Goal: Task Accomplishment & Management: Manage account settings

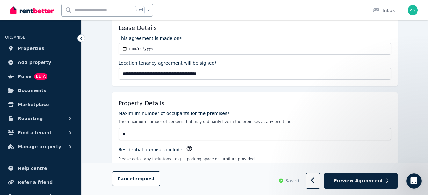
scroll to position [92, 0]
click at [271, 147] on div "Residential premises include" at bounding box center [255, 149] width 273 height 9
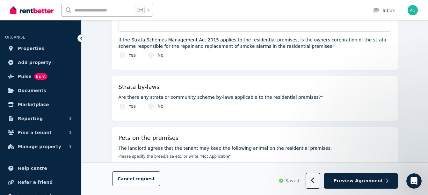
scroll to position [398, 0]
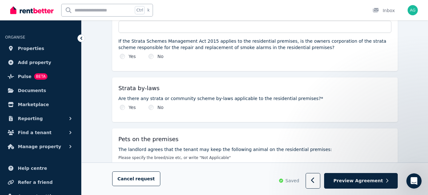
click at [303, 95] on label "Are there any strata or community scheme by-laws applicable to the residential …" at bounding box center [255, 98] width 273 height 6
click at [302, 95] on label "Are there any strata or community scheme by-laws applicable to the residential …" at bounding box center [255, 98] width 273 height 6
click at [301, 95] on label "Are there any strata or community scheme by-laws applicable to the residential …" at bounding box center [255, 98] width 273 height 6
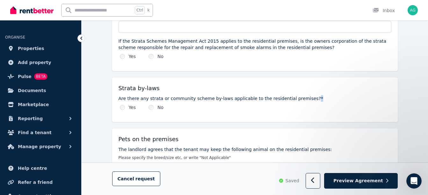
click at [301, 95] on label "Are there any strata or community scheme by-laws applicable to the residential …" at bounding box center [255, 98] width 273 height 6
click at [310, 95] on label "Are there any strata or community scheme by-laws applicable to the residential …" at bounding box center [255, 98] width 273 height 6
click at [301, 95] on label "Are there any strata or community scheme by-laws applicable to the residential …" at bounding box center [255, 98] width 273 height 6
click at [302, 95] on label "Are there any strata or community scheme by-laws applicable to the residential …" at bounding box center [255, 98] width 273 height 6
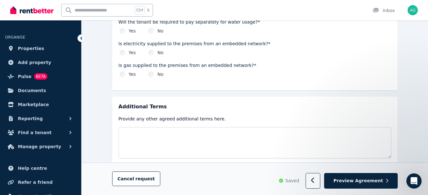
scroll to position [791, 0]
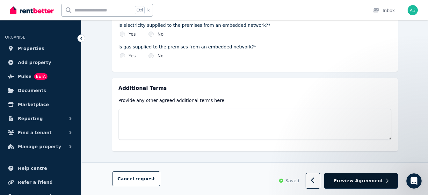
click at [377, 181] on span "Preview Agreement" at bounding box center [358, 181] width 49 height 6
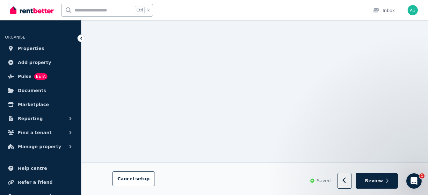
scroll to position [6641, 0]
click at [371, 182] on span "Review" at bounding box center [374, 181] width 18 height 6
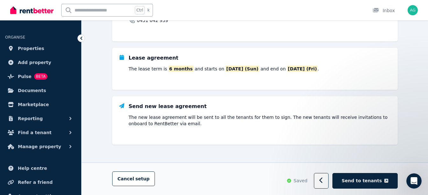
scroll to position [0, 0]
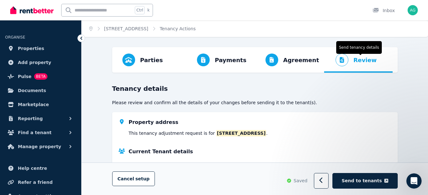
click at [354, 63] on span "Review" at bounding box center [365, 60] width 23 height 9
click at [341, 61] on icon "Progress" at bounding box center [342, 60] width 4 height 6
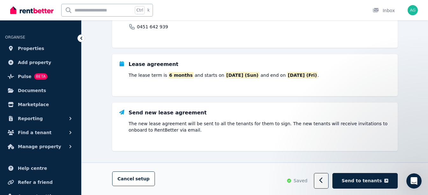
scroll to position [168, 0]
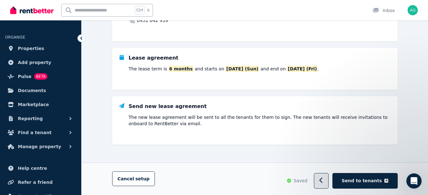
click at [325, 179] on button "button" at bounding box center [321, 181] width 15 height 16
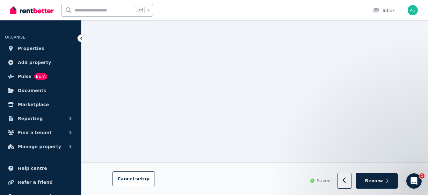
scroll to position [6655, 0]
click at [411, 8] on img "button" at bounding box center [413, 10] width 10 height 10
click at [345, 176] on button "button" at bounding box center [345, 181] width 15 height 16
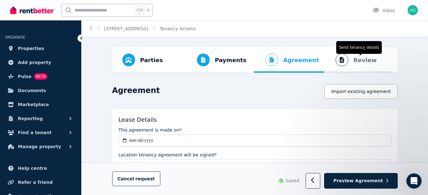
click at [368, 62] on span "Review" at bounding box center [365, 60] width 23 height 9
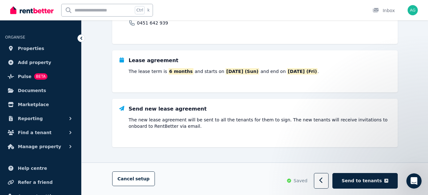
scroll to position [168, 0]
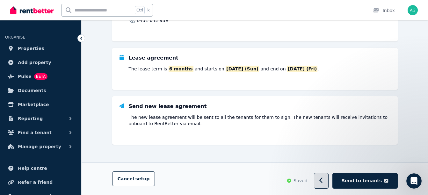
click at [323, 181] on icon "button" at bounding box center [321, 181] width 3 height 6
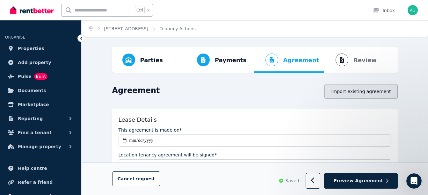
click at [357, 93] on button "Import existing agreement" at bounding box center [361, 91] width 73 height 15
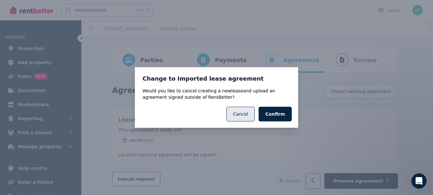
click at [249, 115] on button "Cancel" at bounding box center [241, 114] width 28 height 15
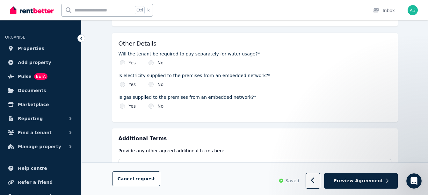
scroll to position [791, 0]
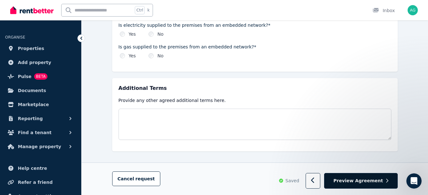
click at [369, 182] on span "Preview Agreement" at bounding box center [358, 181] width 49 height 6
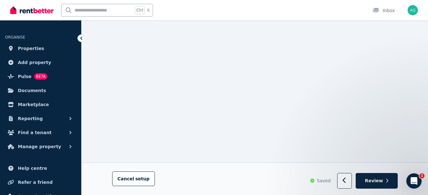
scroll to position [6728, 0]
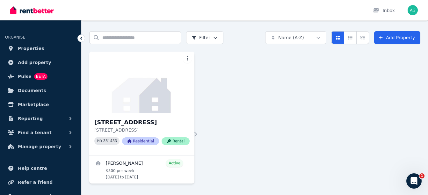
scroll to position [31, 0]
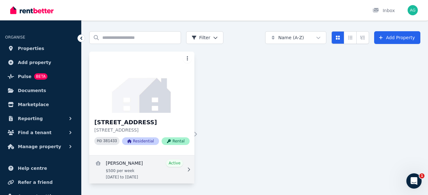
click at [188, 169] on icon at bounding box center [189, 169] width 6 height 4
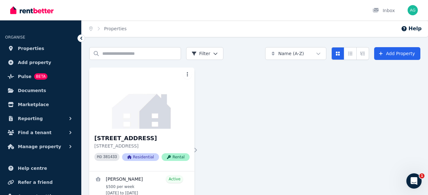
scroll to position [18, 0]
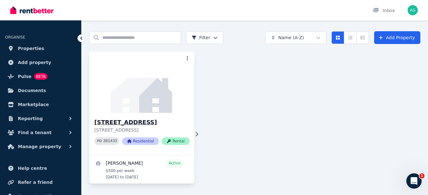
click at [194, 137] on icon at bounding box center [197, 134] width 6 height 5
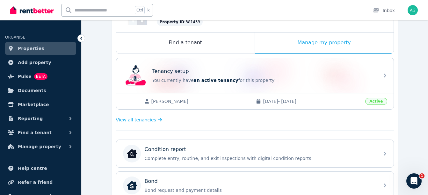
scroll to position [82, 0]
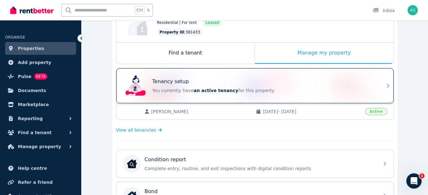
click at [210, 89] on span "an active tenancy" at bounding box center [216, 90] width 45 height 5
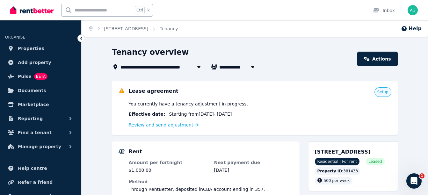
click at [171, 125] on link "Review and send adjustment" at bounding box center [164, 125] width 70 height 5
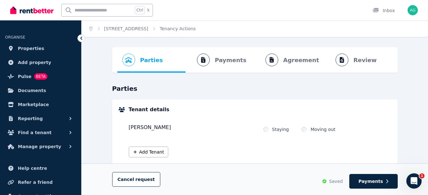
click at [274, 59] on ol "Parties Rental provider and tenant details Payments Bond and rental payments Ag…" at bounding box center [255, 60] width 276 height 26
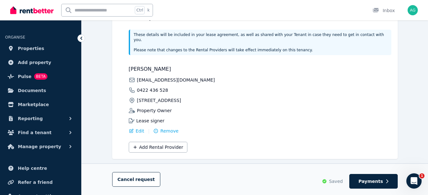
scroll to position [167, 0]
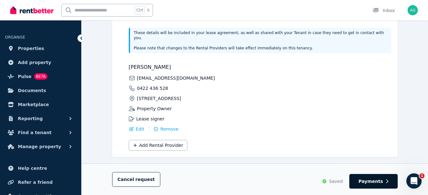
click at [381, 182] on span "Payments" at bounding box center [371, 181] width 25 height 6
select select "**********"
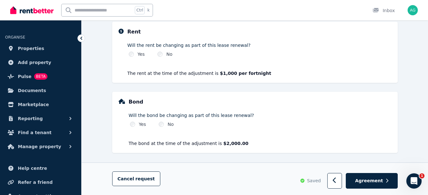
scroll to position [227, 0]
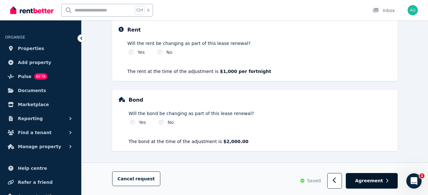
click at [378, 183] on span "Agreement" at bounding box center [369, 181] width 28 height 6
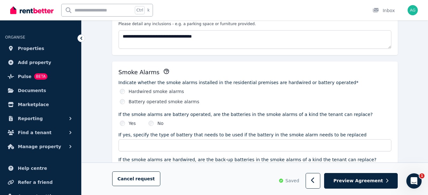
scroll to position [0, 0]
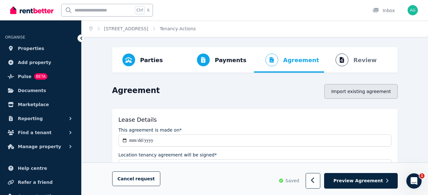
click at [359, 91] on button "Import existing agreement" at bounding box center [361, 91] width 73 height 15
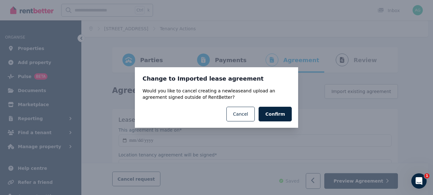
drag, startPoint x: 244, startPoint y: 116, endPoint x: 271, endPoint y: 122, distance: 27.6
click at [250, 116] on button "Cancel" at bounding box center [241, 114] width 28 height 15
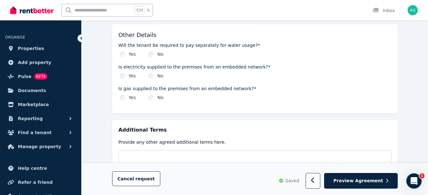
scroll to position [791, 0]
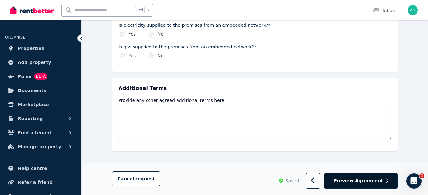
click at [368, 178] on span "Preview Agreement" at bounding box center [358, 181] width 49 height 6
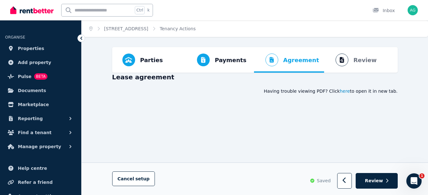
click at [350, 91] on span "here" at bounding box center [345, 91] width 10 height 6
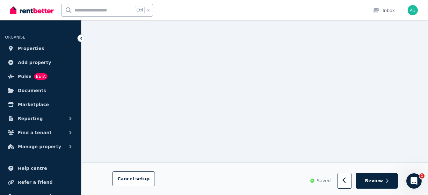
scroll to position [6628, 0]
click at [415, 174] on div "Open Intercom Messenger" at bounding box center [413, 180] width 21 height 21
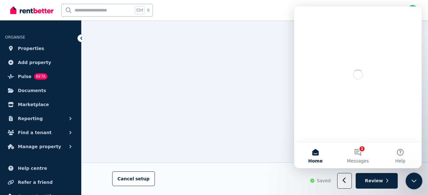
scroll to position [0, 0]
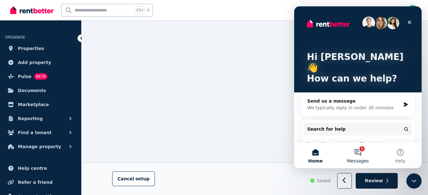
click at [356, 152] on button "1 Messages" at bounding box center [358, 156] width 42 height 26
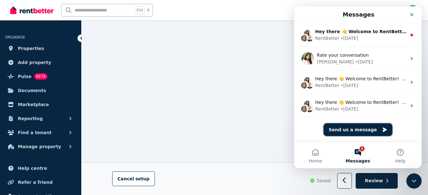
click at [370, 133] on button "Send us a message" at bounding box center [358, 129] width 69 height 13
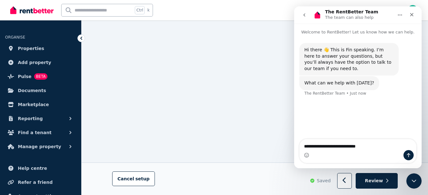
drag, startPoint x: 335, startPoint y: 146, endPoint x: 337, endPoint y: 154, distance: 8.2
click at [337, 154] on div "Intercom messenger" at bounding box center [358, 155] width 117 height 10
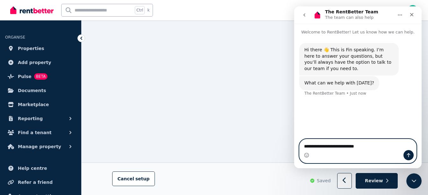
type textarea "**********"
click at [410, 155] on icon "Send a message…" at bounding box center [409, 155] width 4 height 4
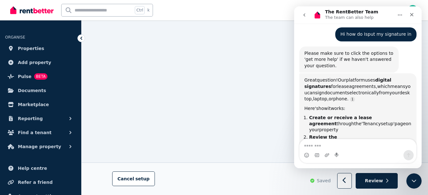
scroll to position [114, 0]
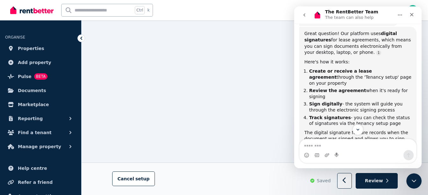
click at [88, 10] on input "text" at bounding box center [97, 10] width 71 height 12
type input "**********"
click at [148, 10] on span "k" at bounding box center [148, 10] width 2 height 5
click at [413, 15] on icon "Close" at bounding box center [412, 14] width 5 height 5
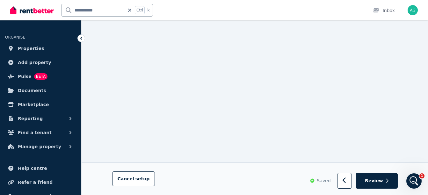
scroll to position [6640, 0]
click at [36, 169] on span "Help centre" at bounding box center [32, 169] width 29 height 8
click at [383, 180] on span "Review" at bounding box center [374, 181] width 18 height 6
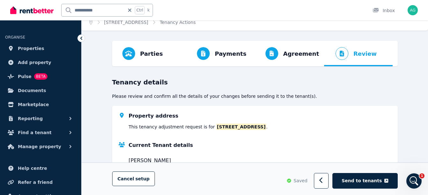
scroll to position [1, 0]
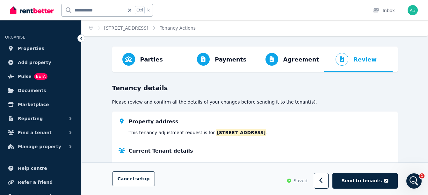
click at [341, 57] on icon "Progress" at bounding box center [342, 59] width 4 height 6
drag, startPoint x: 341, startPoint y: 57, endPoint x: 339, endPoint y: 48, distance: 10.1
click at [339, 48] on span "Review Send tenancy details" at bounding box center [353, 60] width 58 height 26
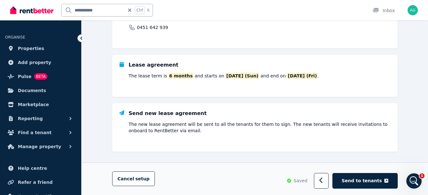
scroll to position [168, 0]
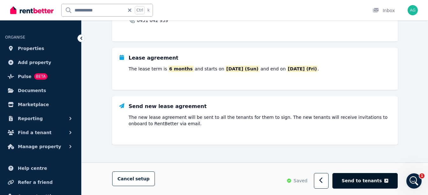
click at [368, 181] on span "Send to tenants" at bounding box center [362, 181] width 40 height 6
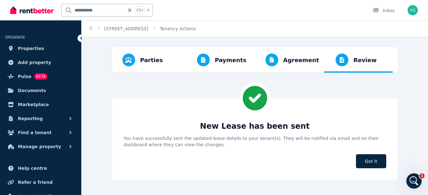
scroll to position [0, 0]
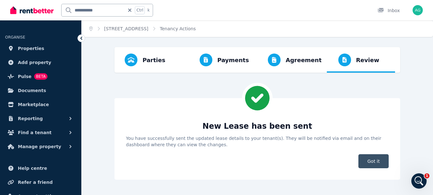
click at [376, 163] on span "Got it" at bounding box center [374, 161] width 30 height 14
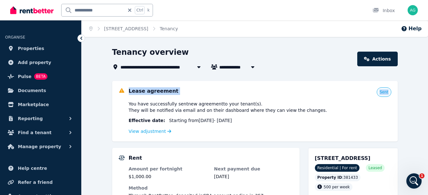
drag, startPoint x: 428, startPoint y: 64, endPoint x: 430, endPoint y: 76, distance: 12.1
click at [428, 76] on html "**********" at bounding box center [214, 97] width 428 height 195
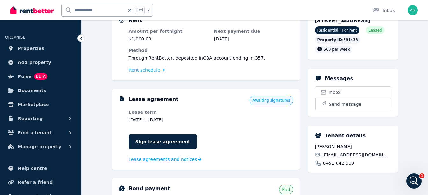
scroll to position [139, 0]
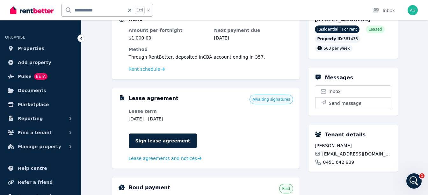
click at [276, 102] on span "Awaiting signatures" at bounding box center [271, 100] width 43 height 10
click at [277, 100] on span "Awaiting signatures" at bounding box center [272, 99] width 38 height 5
click at [160, 159] on span "Lease agreements and notices" at bounding box center [163, 158] width 69 height 6
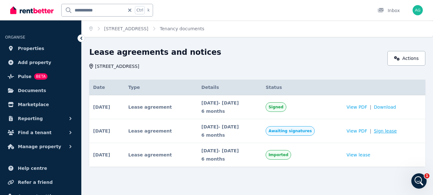
click at [384, 133] on link "Sign lease" at bounding box center [385, 131] width 23 height 6
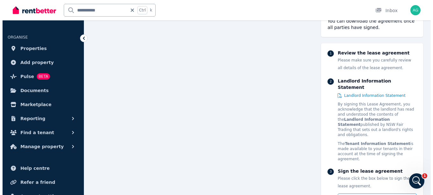
scroll to position [5069, 0]
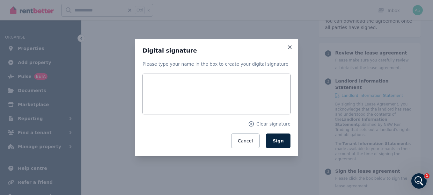
scroll to position [5070, 0]
click at [291, 46] on icon at bounding box center [290, 47] width 6 height 6
click at [290, 46] on icon at bounding box center [290, 47] width 6 height 6
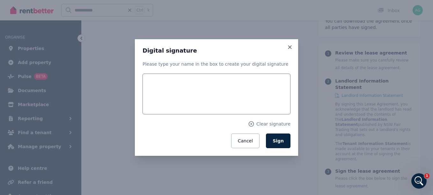
scroll to position [5070, 0]
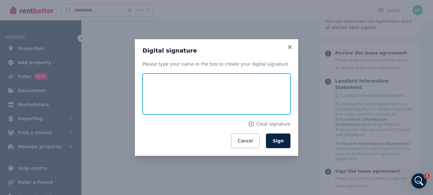
click at [163, 87] on input "text" at bounding box center [217, 94] width 148 height 41
type input "********"
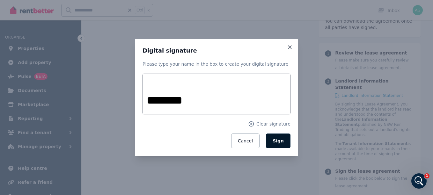
click at [276, 142] on span "Sign" at bounding box center [278, 140] width 11 height 5
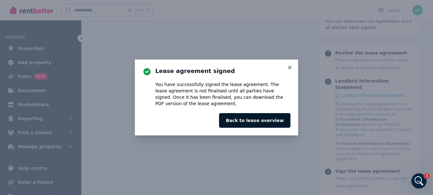
click at [272, 122] on button "Back to lease overview" at bounding box center [254, 120] width 71 height 15
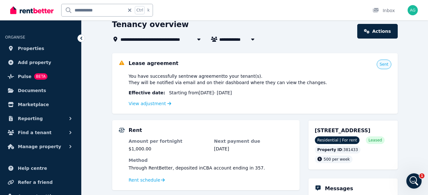
scroll to position [26, 0]
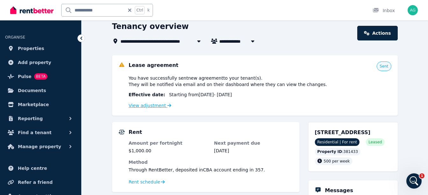
click at [156, 106] on link "View adjustment" at bounding box center [150, 105] width 43 height 5
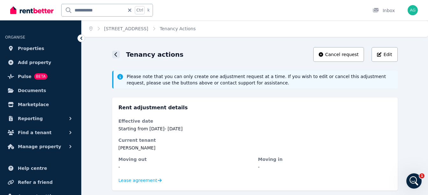
click at [115, 56] on icon at bounding box center [116, 54] width 3 height 5
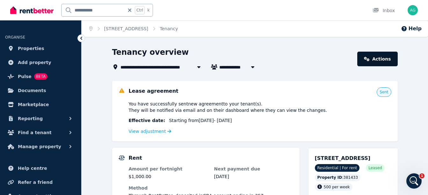
click at [388, 56] on link "Actions" at bounding box center [378, 59] width 40 height 15
